Goal: Task Accomplishment & Management: Complete application form

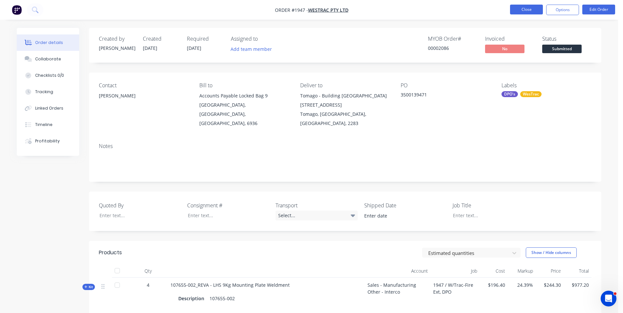
click at [523, 8] on button "Close" at bounding box center [526, 10] width 33 height 10
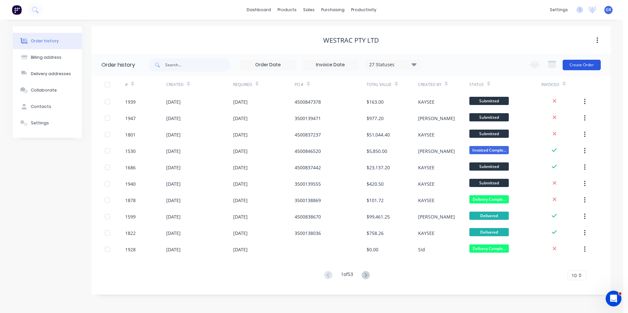
click at [578, 65] on button "Create Order" at bounding box center [581, 65] width 38 height 11
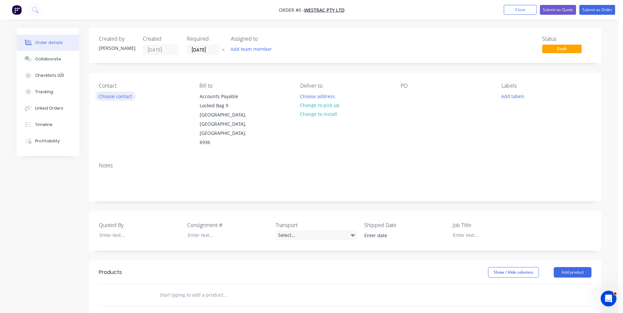
click at [112, 96] on button "Choose contact" at bounding box center [115, 96] width 40 height 9
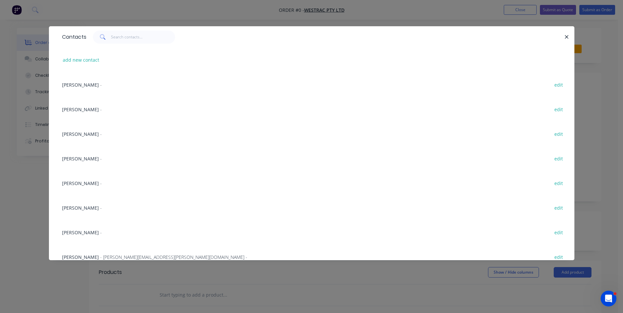
click at [76, 207] on span "[PERSON_NAME]" at bounding box center [80, 208] width 37 height 6
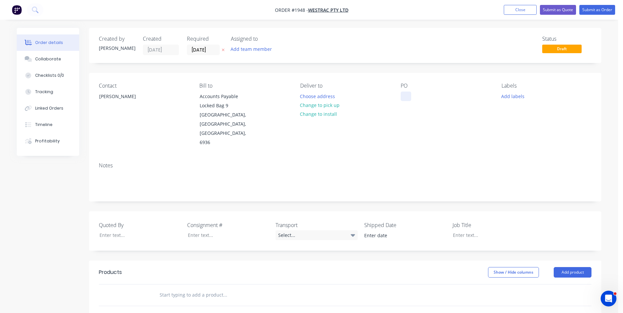
click at [408, 94] on div at bounding box center [405, 97] width 11 height 10
paste div
click at [511, 94] on button "Add labels" at bounding box center [512, 96] width 30 height 9
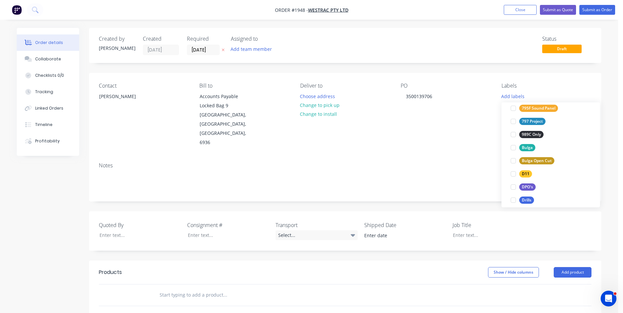
scroll to position [197, 0]
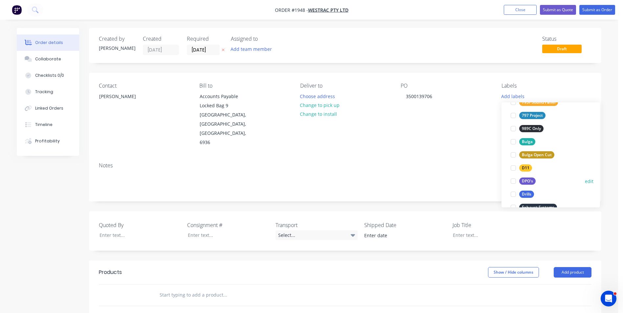
click at [527, 180] on div "DPO's" at bounding box center [527, 181] width 16 height 7
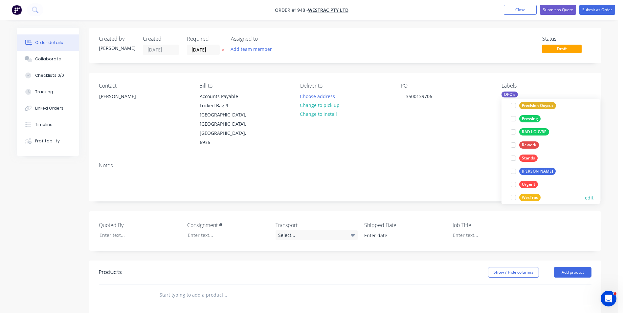
scroll to position [446, 0]
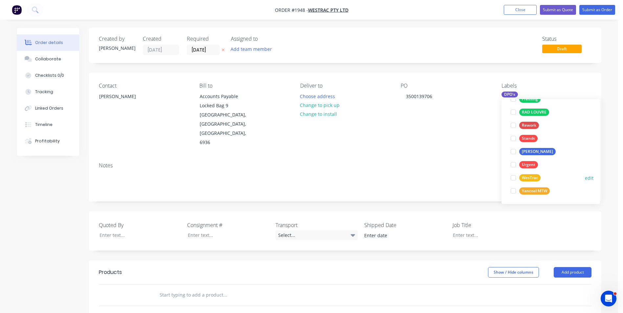
click at [530, 177] on div "WesTrac" at bounding box center [529, 177] width 21 height 7
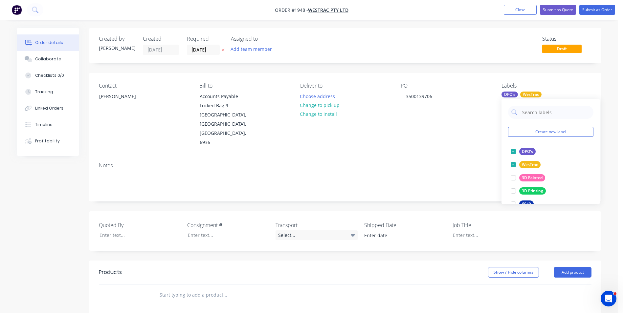
click at [403, 162] on div "Notes" at bounding box center [345, 165] width 492 height 6
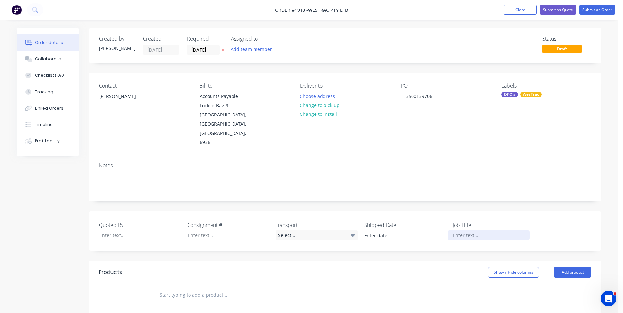
click at [463, 230] on div at bounding box center [488, 235] width 82 height 10
drag, startPoint x: 524, startPoint y: 217, endPoint x: 452, endPoint y: 221, distance: 72.3
click at [452, 230] on div "Roof Top Beacon & Antenna BKT" at bounding box center [488, 235] width 82 height 10
copy div "Roof Top Beacon & Antenna BKT"
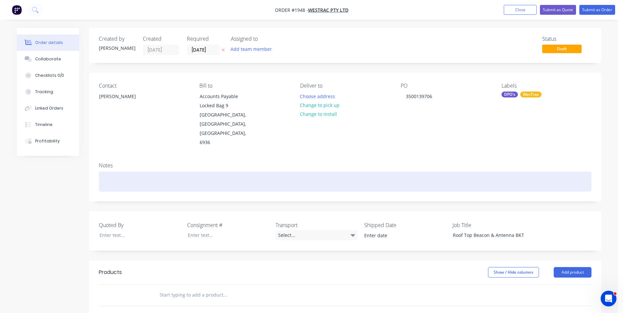
click at [106, 172] on div at bounding box center [345, 182] width 492 height 20
paste div
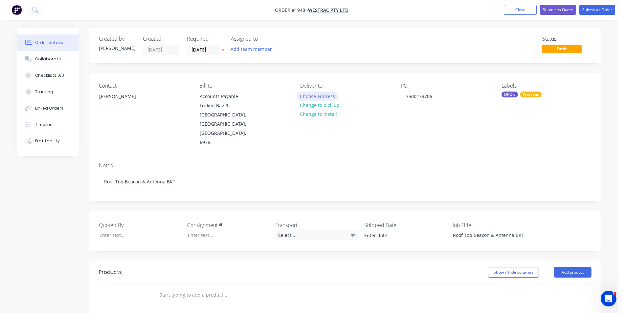
click at [316, 96] on button "Choose address" at bounding box center [317, 96] width 42 height 9
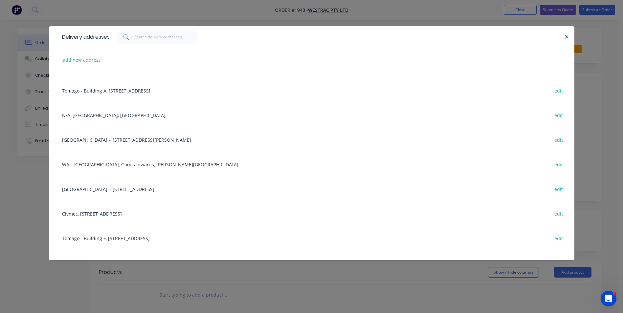
scroll to position [98, 0]
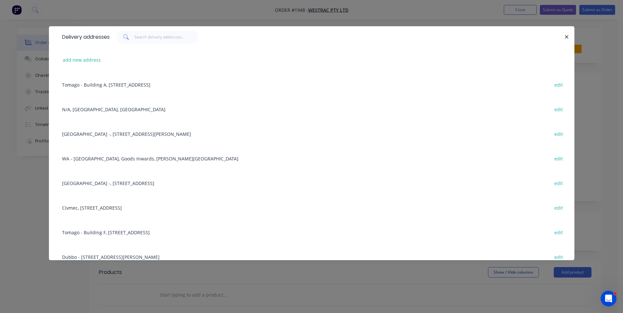
click at [108, 182] on div "[GEOGRAPHIC_DATA] -, [STREET_ADDRESS] edit" at bounding box center [311, 183] width 505 height 25
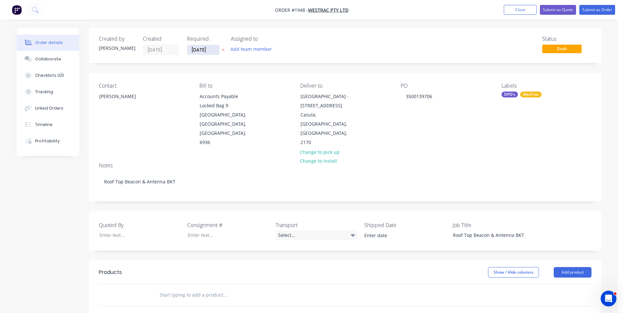
click at [205, 50] on input "[DATE]" at bounding box center [203, 50] width 32 height 10
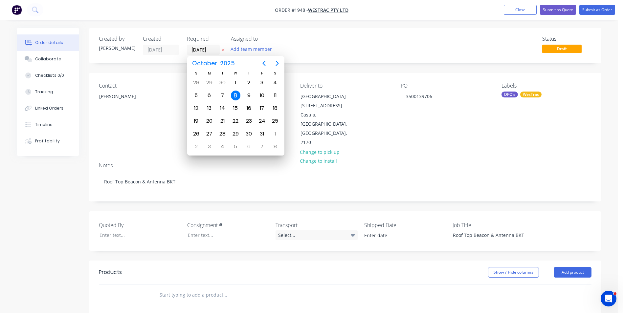
click at [333, 43] on div "Status Draft" at bounding box center [443, 45] width 295 height 19
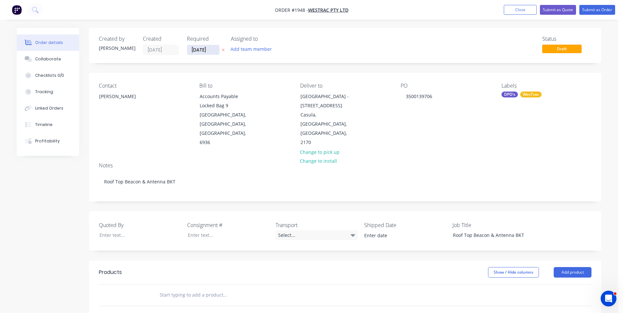
click at [200, 48] on input "[DATE]" at bounding box center [203, 50] width 32 height 10
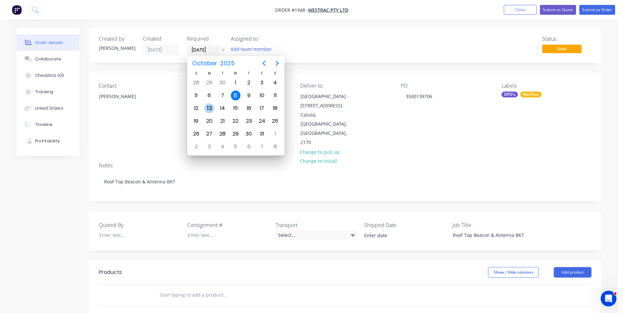
click at [209, 108] on div "13" at bounding box center [209, 108] width 10 height 10
type input "[DATE]"
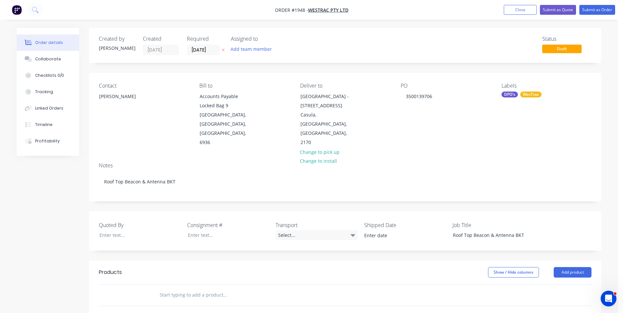
click at [174, 288] on input "text" at bounding box center [224, 294] width 131 height 13
paste input "100500-325"
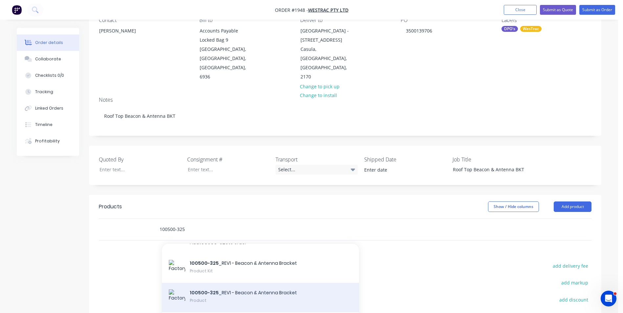
scroll to position [0, 0]
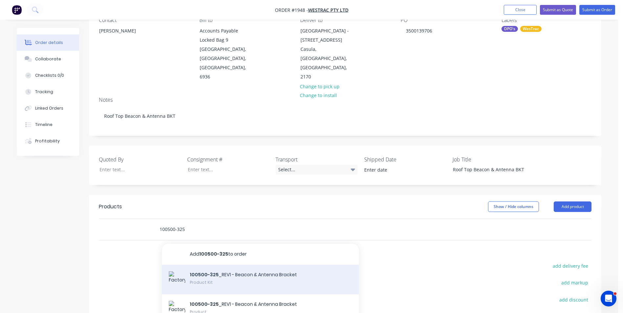
type input "100500-325"
click at [230, 265] on div "100500-325 _REV1 - Beacon & Antenna Bracket Product Kit" at bounding box center [260, 280] width 197 height 30
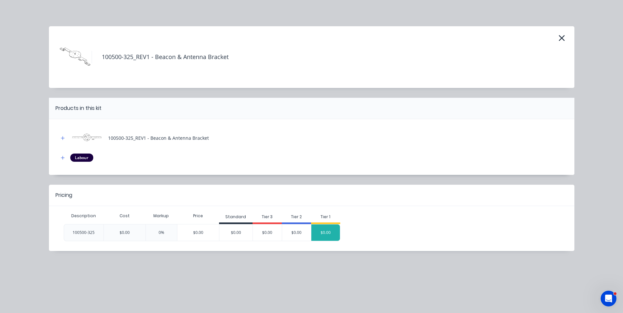
click at [327, 230] on div "$0.00" at bounding box center [325, 232] width 29 height 16
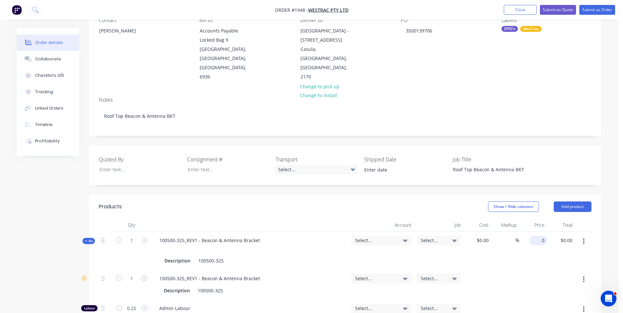
click at [539, 236] on input "0" at bounding box center [539, 241] width 15 height 10
type input "$202.90"
click at [532, 237] on div "$202.90 202.90" at bounding box center [533, 251] width 28 height 38
click at [363, 237] on span "Select..." at bounding box center [375, 240] width 41 height 7
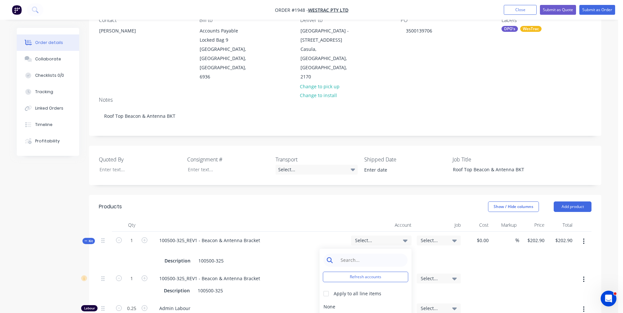
click at [346, 254] on input at bounding box center [370, 260] width 67 height 13
type input "4-5305"
click at [326, 287] on div at bounding box center [325, 293] width 13 height 13
click at [383, 300] on div "4-5305 / Sales - Manufacturing Other - Interco" at bounding box center [365, 306] width 92 height 13
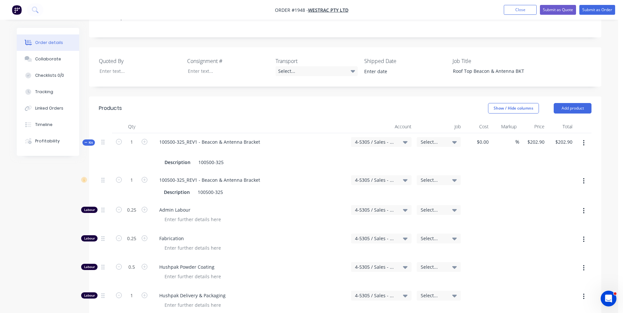
scroll to position [131, 0]
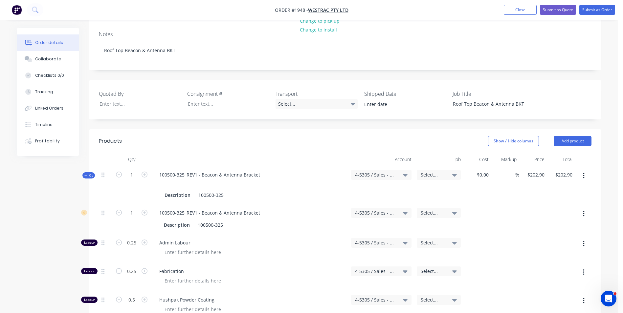
click at [429, 171] on span "Select..." at bounding box center [432, 174] width 25 height 7
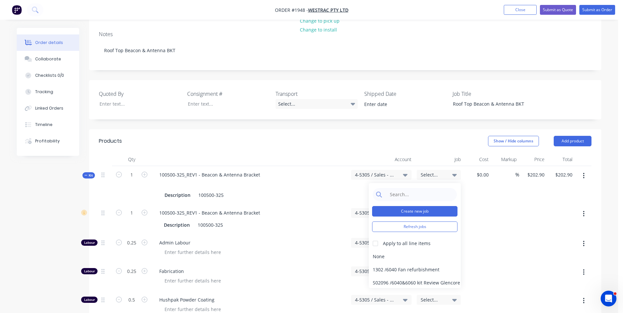
click at [408, 206] on button "Create new job" at bounding box center [414, 211] width 85 height 11
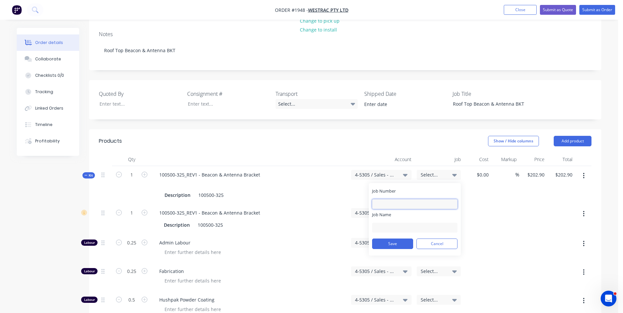
click at [387, 199] on input "Job Number" at bounding box center [414, 204] width 85 height 10
type input "1948"
click at [383, 223] on input "Job Name" at bounding box center [414, 228] width 85 height 10
drag, startPoint x: 421, startPoint y: 208, endPoint x: 392, endPoint y: 209, distance: 29.6
click at [392, 223] on input "W/Trac-Fire Ext, DPO" at bounding box center [414, 228] width 85 height 10
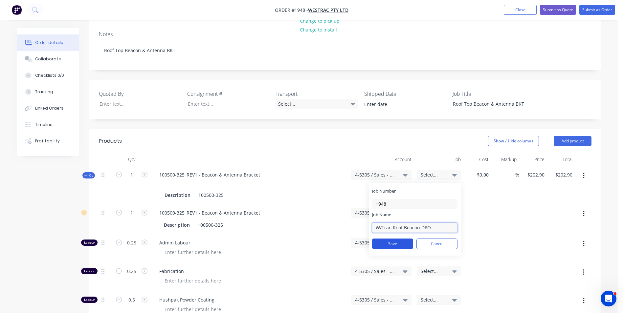
type input "W/Trac-Roof Beacon DPO"
click at [394, 239] on button "Save" at bounding box center [392, 244] width 41 height 11
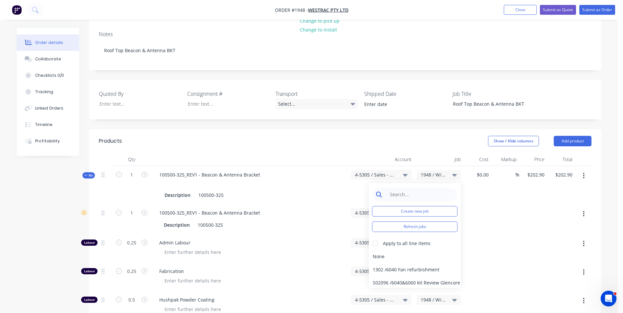
click at [402, 188] on input at bounding box center [419, 194] width 67 height 13
type input "1948"
click at [376, 237] on div at bounding box center [375, 243] width 13 height 13
click at [383, 250] on div "1948 / W/Trac-Roof Beacon DPO" at bounding box center [415, 256] width 92 height 13
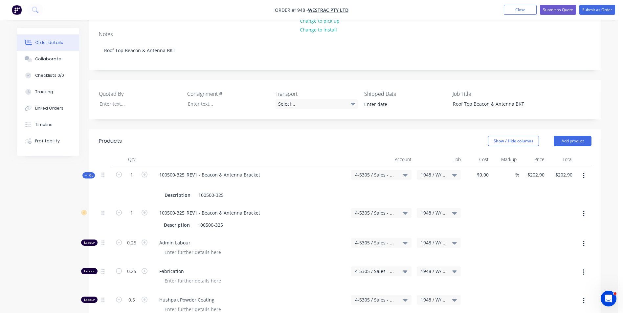
click at [91, 173] on span "Kit" at bounding box center [88, 175] width 9 height 5
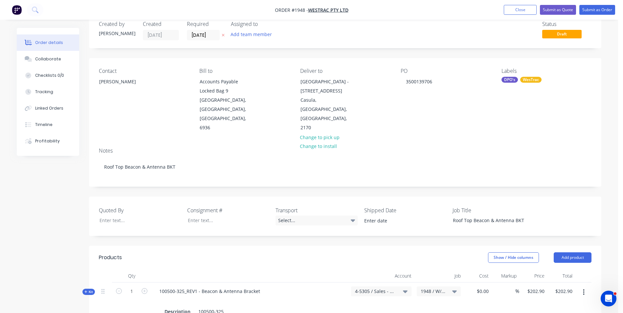
scroll to position [0, 0]
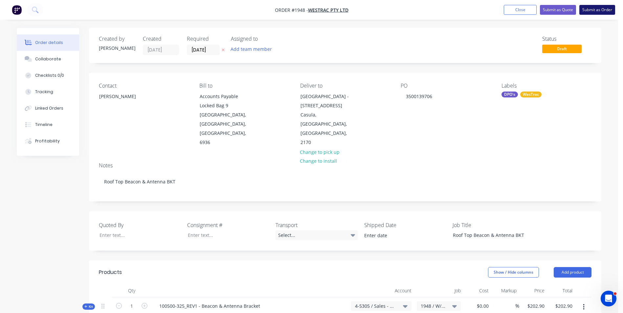
click at [596, 10] on button "Submit as Order" at bounding box center [597, 10] width 36 height 10
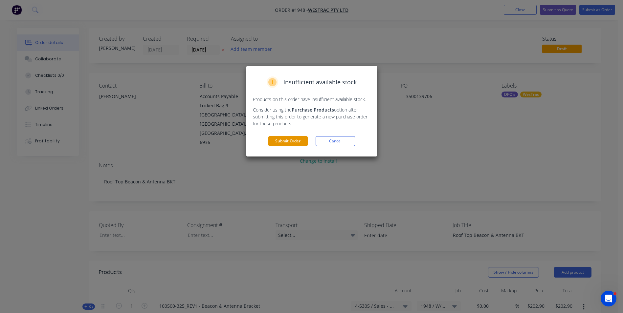
click at [300, 140] on button "Submit Order" at bounding box center [287, 141] width 39 height 10
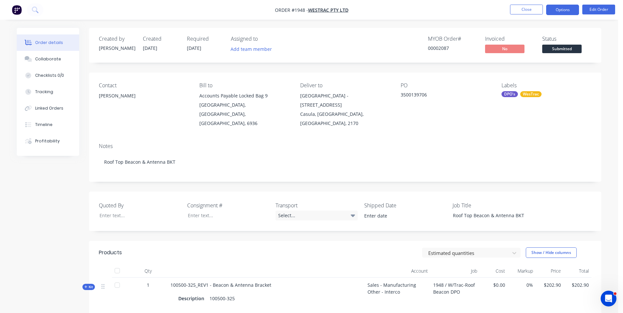
click at [564, 12] on button "Options" at bounding box center [562, 10] width 33 height 11
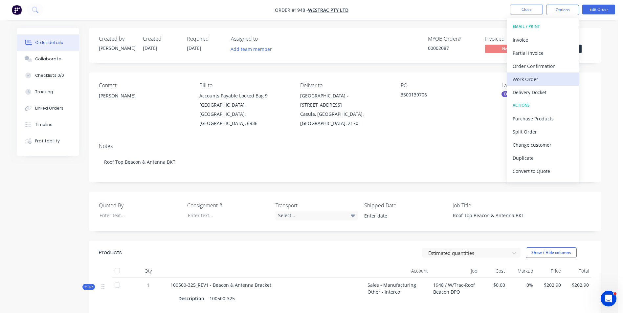
click at [530, 79] on div "Work Order" at bounding box center [542, 80] width 60 height 10
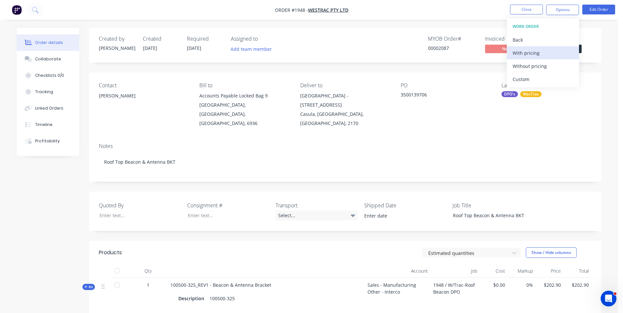
click at [525, 53] on div "With pricing" at bounding box center [542, 53] width 60 height 10
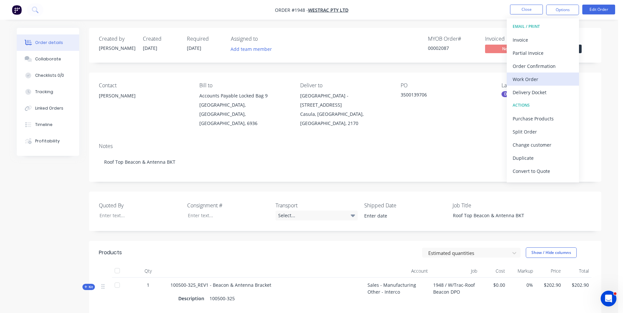
click at [532, 79] on div "Work Order" at bounding box center [542, 80] width 60 height 10
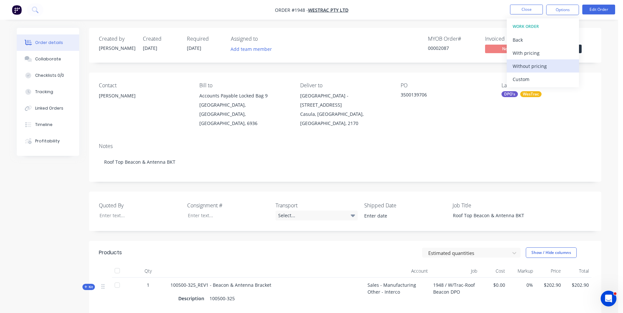
click at [529, 66] on div "Without pricing" at bounding box center [542, 66] width 60 height 10
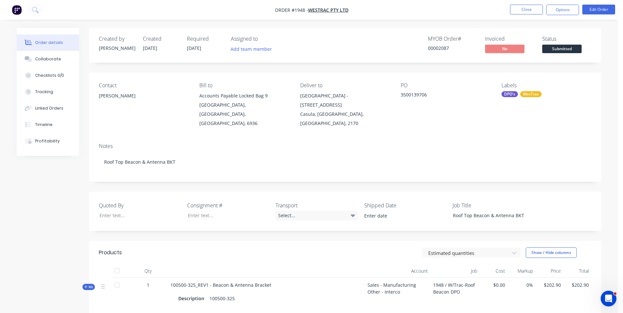
click at [440, 11] on nav "Order #1948 - WesTrac Pty Ltd Close Options Edit Order" at bounding box center [311, 10] width 623 height 20
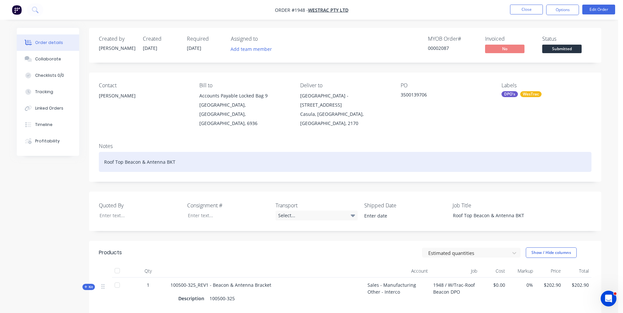
drag, startPoint x: 150, startPoint y: 149, endPoint x: 153, endPoint y: 148, distance: 3.3
click at [150, 152] on div "Roof Top Beacon & Antenna BKT" at bounding box center [345, 162] width 492 height 20
drag, startPoint x: 176, startPoint y: 153, endPoint x: 104, endPoint y: 157, distance: 72.3
click at [104, 157] on div "Roof Top Beacon & Antenna BKT" at bounding box center [345, 162] width 492 height 20
copy div "Roof Top Beacon & Antenna BKT"
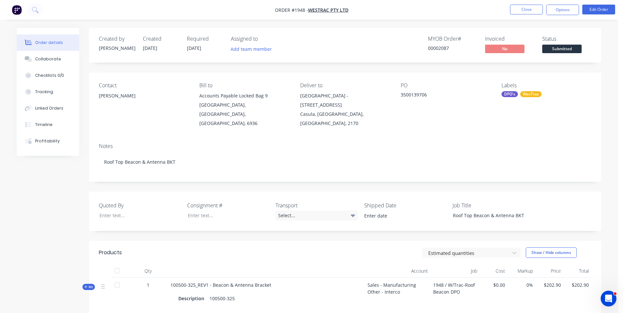
click at [424, 95] on div "3500139706" at bounding box center [441, 95] width 82 height 9
drag, startPoint x: 427, startPoint y: 95, endPoint x: 401, endPoint y: 96, distance: 25.7
click at [401, 96] on div "3500139706" at bounding box center [441, 95] width 82 height 9
copy div "3500139706"
